Goal: Task Accomplishment & Management: Use online tool/utility

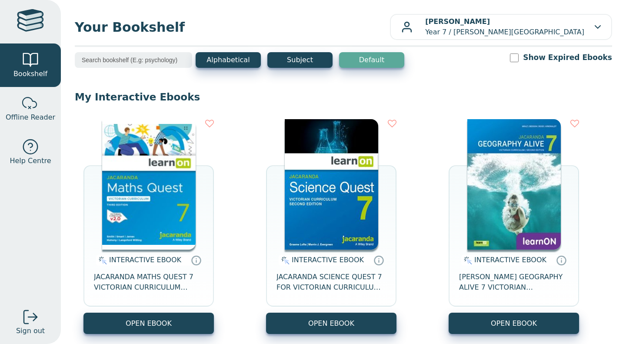
click at [181, 225] on img at bounding box center [148, 184] width 93 height 130
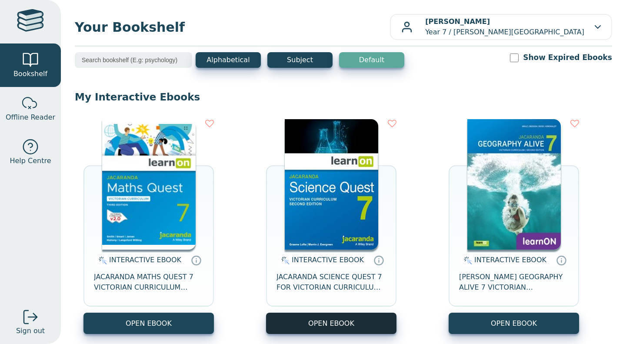
scroll to position [135, 0]
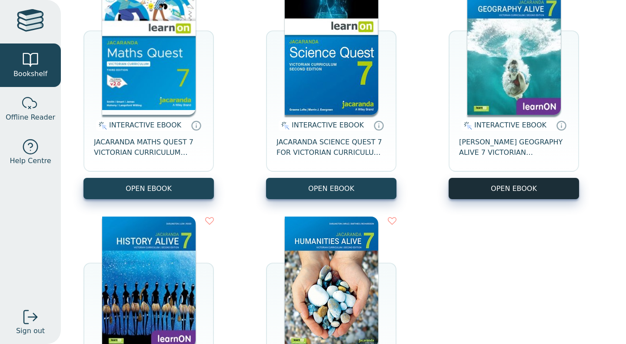
click at [495, 190] on button "OPEN EBOOK" at bounding box center [514, 188] width 130 height 21
